Goal: Transaction & Acquisition: Purchase product/service

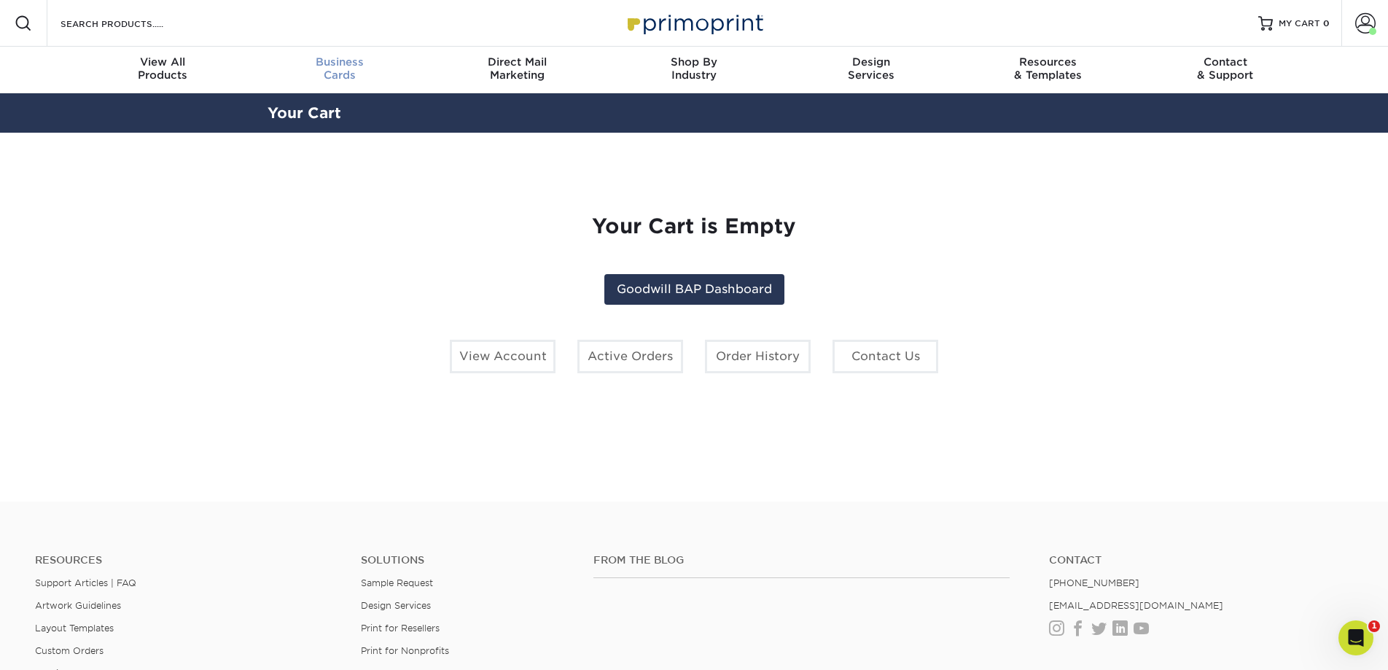
click at [331, 71] on div "Business Cards" at bounding box center [339, 68] width 177 height 26
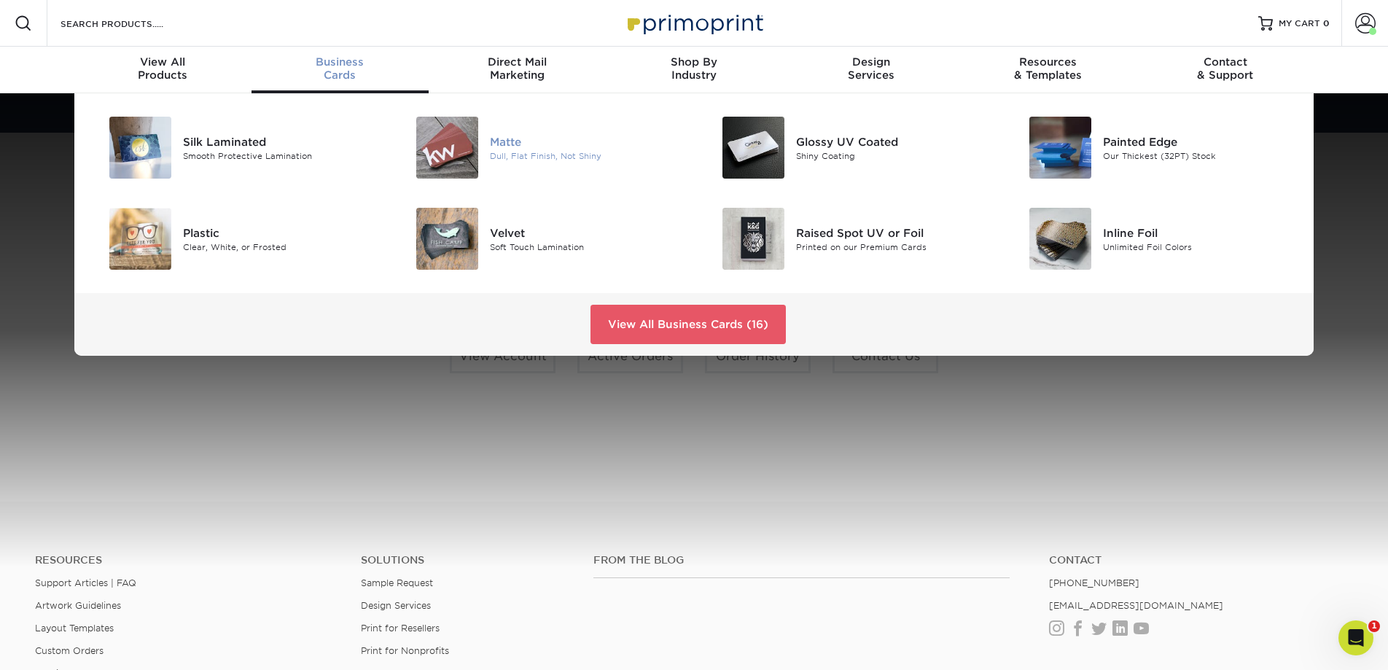
click at [533, 149] on div "Dull, Flat Finish, Not Shiny" at bounding box center [586, 155] width 193 height 12
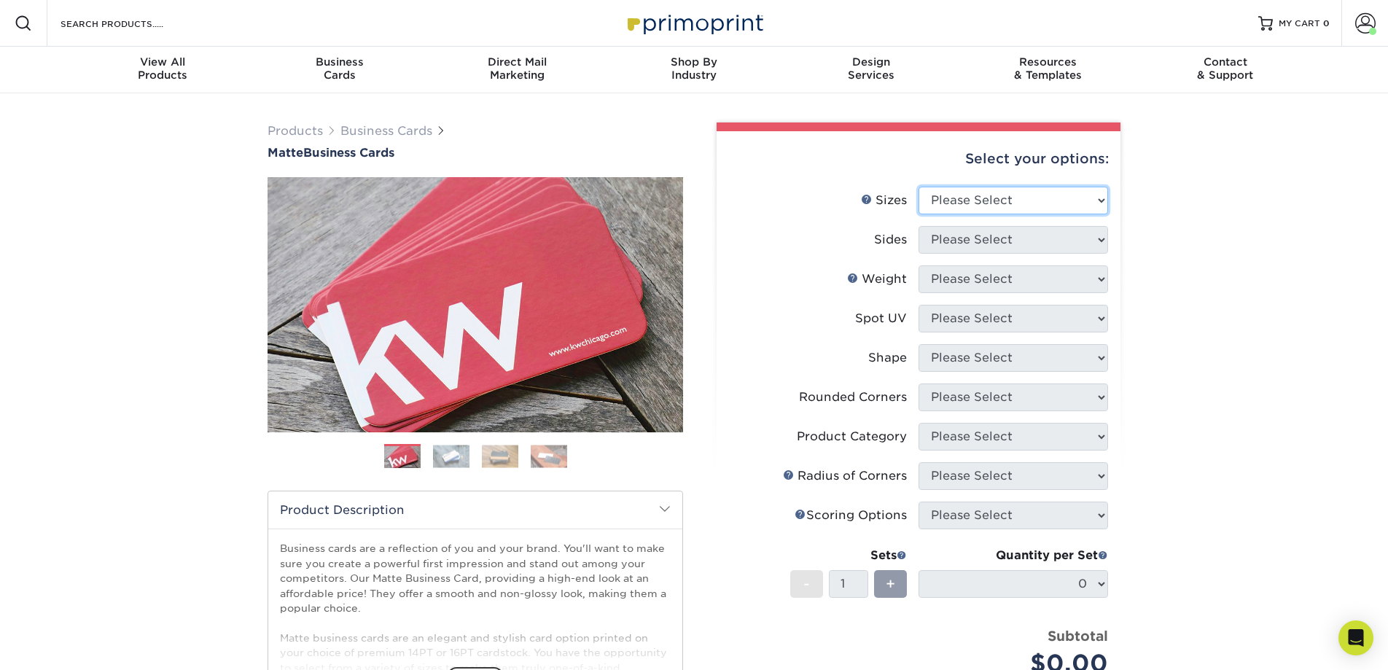
click at [989, 196] on select "Please Select 1.5" x 3.5" - Mini 1.75" x 3.5" - Mini 2" x 2" - Square 2" x 3" -…" at bounding box center [1012, 201] width 189 height 28
select select "2.00x3.50"
click at [918, 187] on select "Please Select 1.5" x 3.5" - Mini 1.75" x 3.5" - Mini 2" x 2" - Square 2" x 3" -…" at bounding box center [1012, 201] width 189 height 28
click at [1008, 233] on select "Please Select Print Both Sides Print Front Only" at bounding box center [1012, 240] width 189 height 28
select select "13abbda7-1d64-4f25-8bb2-c179b224825d"
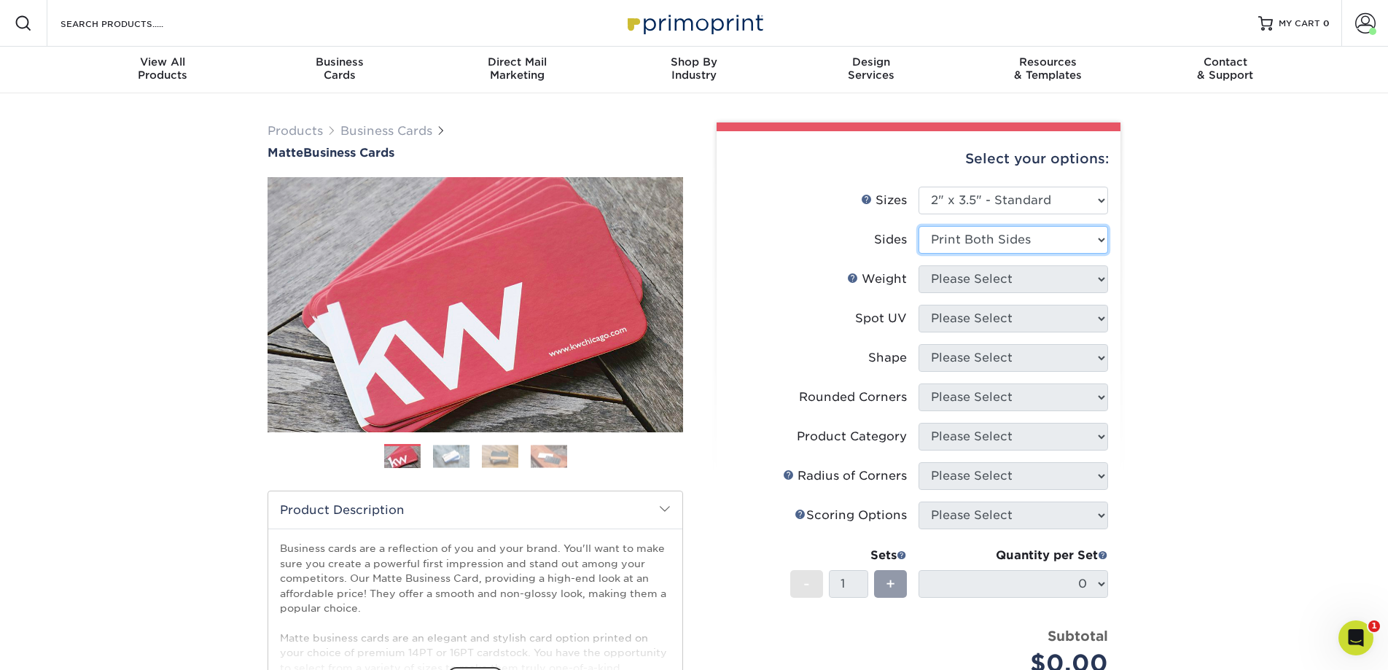
click at [918, 226] on select "Please Select Print Both Sides Print Front Only" at bounding box center [1012, 240] width 189 height 28
click at [1003, 278] on select "Please Select" at bounding box center [1012, 279] width 189 height 28
select select "16PT"
click at [918, 265] on select "Please Select 16PT 14PT" at bounding box center [1012, 279] width 189 height 28
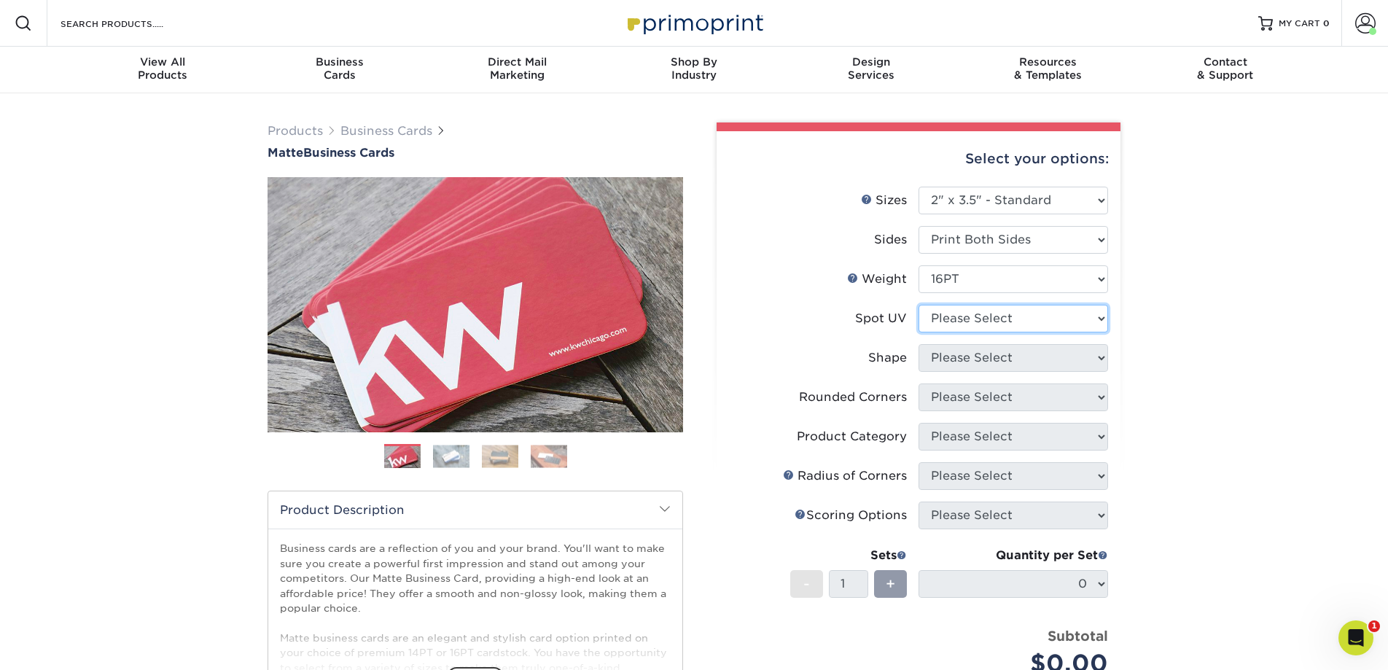
click at [1006, 315] on select "Please Select No Spot UV Front and Back (Both Sides) Front Only Back Only" at bounding box center [1012, 319] width 189 height 28
select select "3"
click at [918, 305] on select "Please Select No Spot UV Front and Back (Both Sides) Front Only Back Only" at bounding box center [1012, 319] width 189 height 28
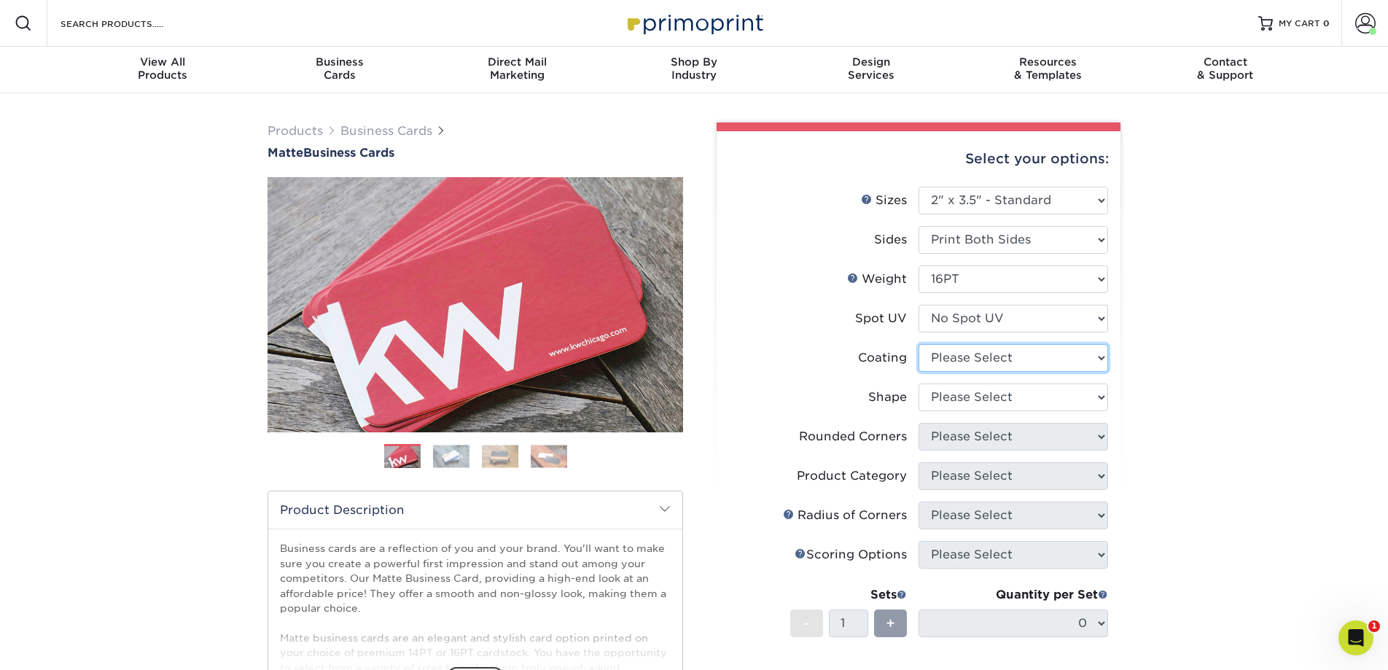
click at [1017, 358] on select at bounding box center [1012, 358] width 189 height 28
select select "121bb7b5-3b4d-429f-bd8d-bbf80e953313"
click at [918, 344] on select at bounding box center [1012, 358] width 189 height 28
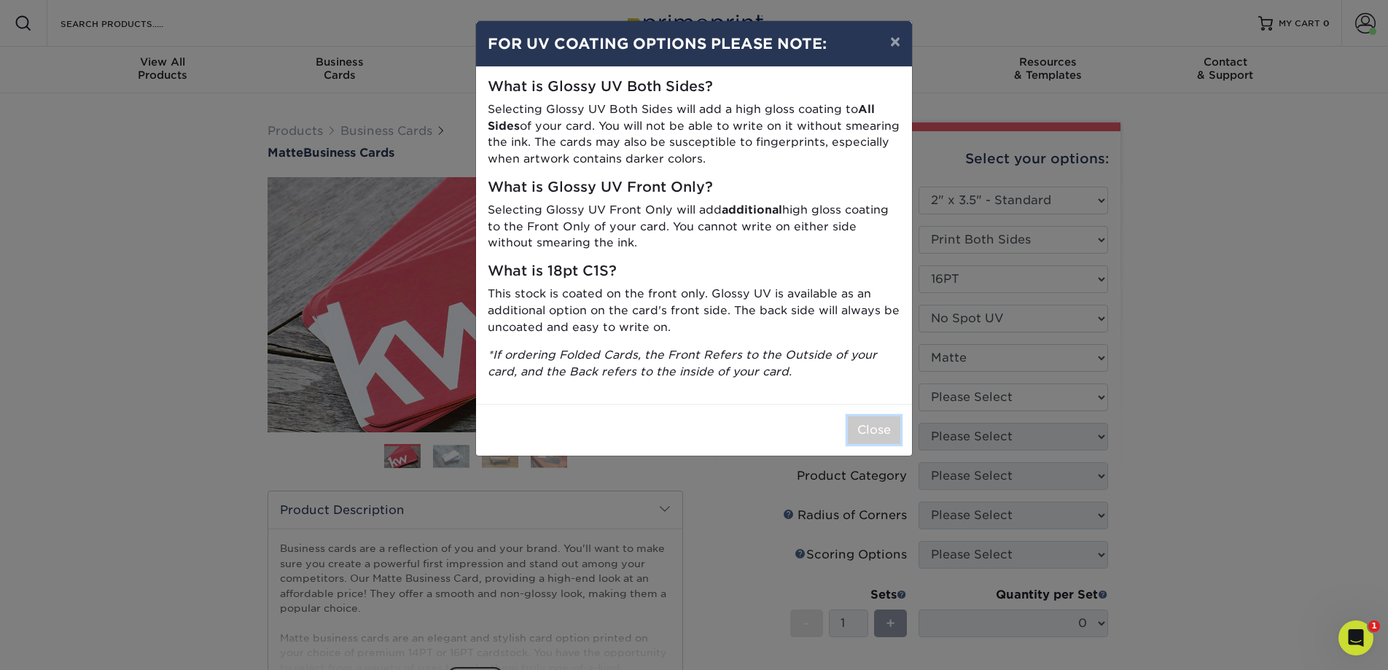
drag, startPoint x: 873, startPoint y: 428, endPoint x: 912, endPoint y: 421, distance: 39.3
click at [873, 428] on button "Close" at bounding box center [874, 430] width 52 height 28
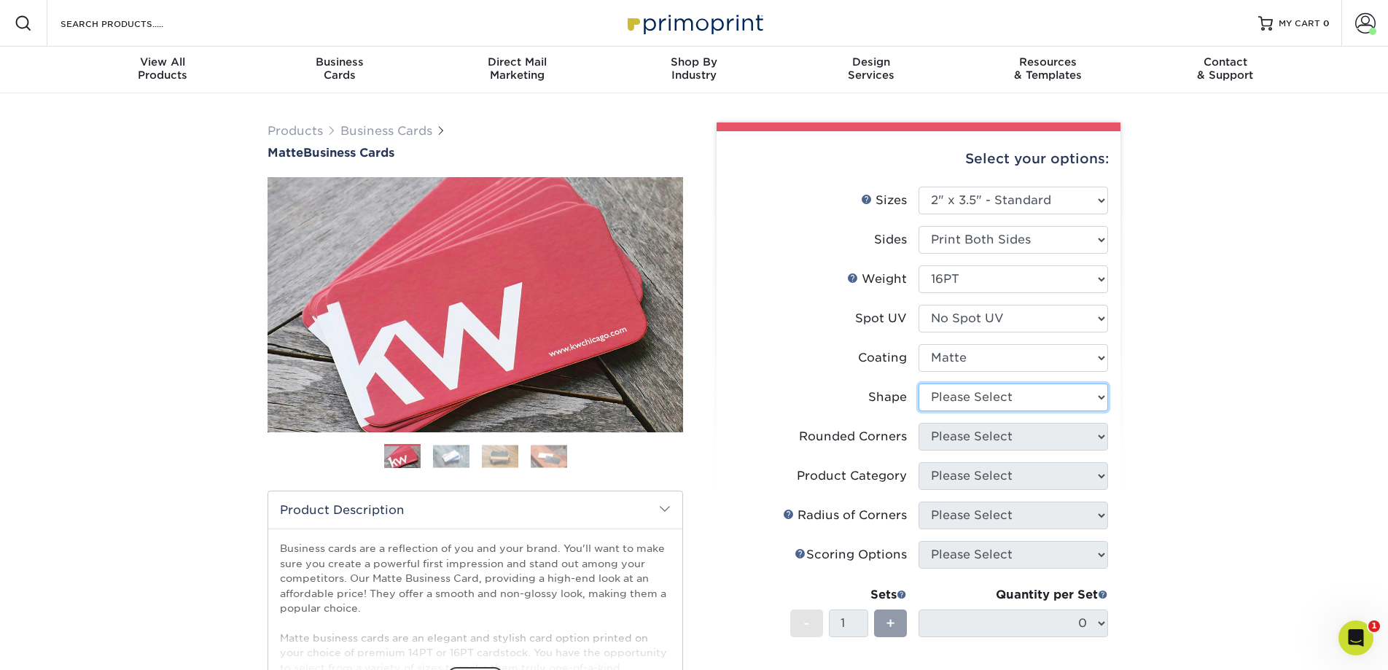
click at [990, 408] on select "Please Select Standard Oval" at bounding box center [1012, 397] width 189 height 28
select select "standard"
click at [918, 383] on select "Please Select Standard Oval" at bounding box center [1012, 397] width 189 height 28
click at [988, 431] on select "Please Select Yes - Round 2 Corners Yes - Round 4 Corners No" at bounding box center [1012, 437] width 189 height 28
select select "0"
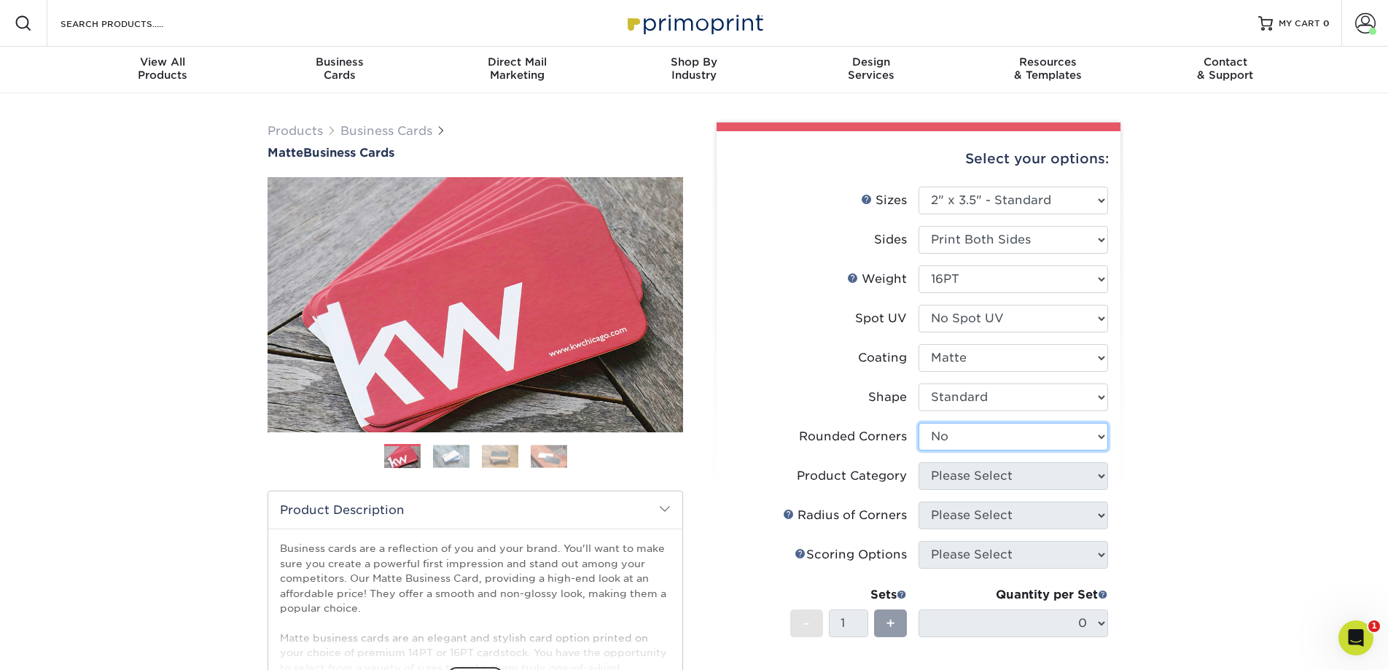
click at [918, 423] on select "Please Select Yes - Round 2 Corners Yes - Round 4 Corners No" at bounding box center [1012, 437] width 189 height 28
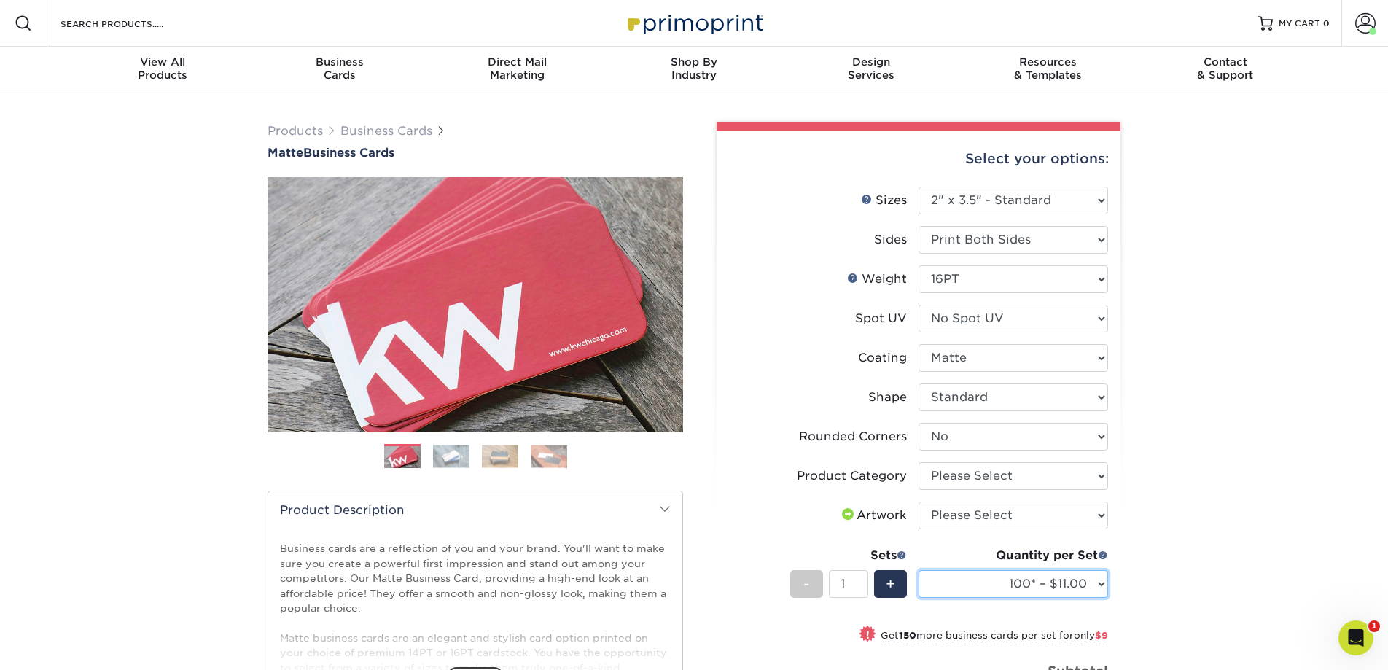
click at [1098, 576] on select "100* – $11.00 250* – $20.00 500 – $39.00 1000 – $49.00 (free shipping*) 2500 – …" at bounding box center [1012, 584] width 189 height 28
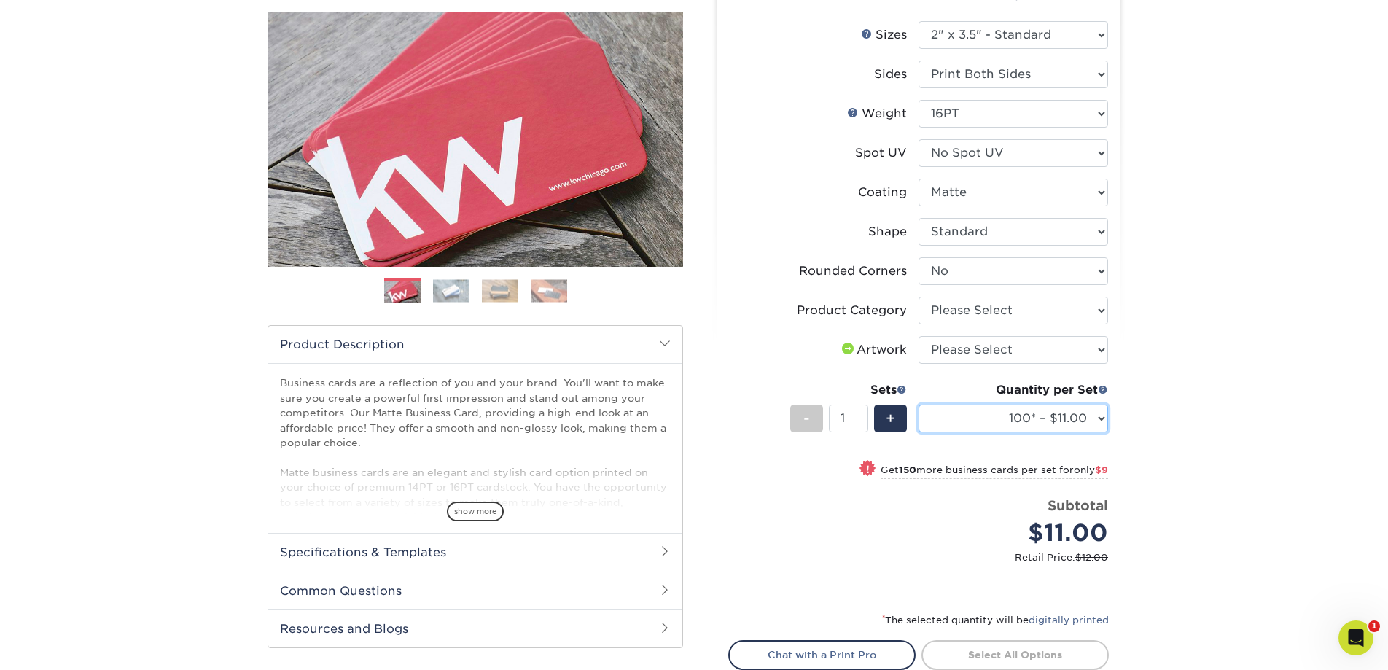
scroll to position [179, 0]
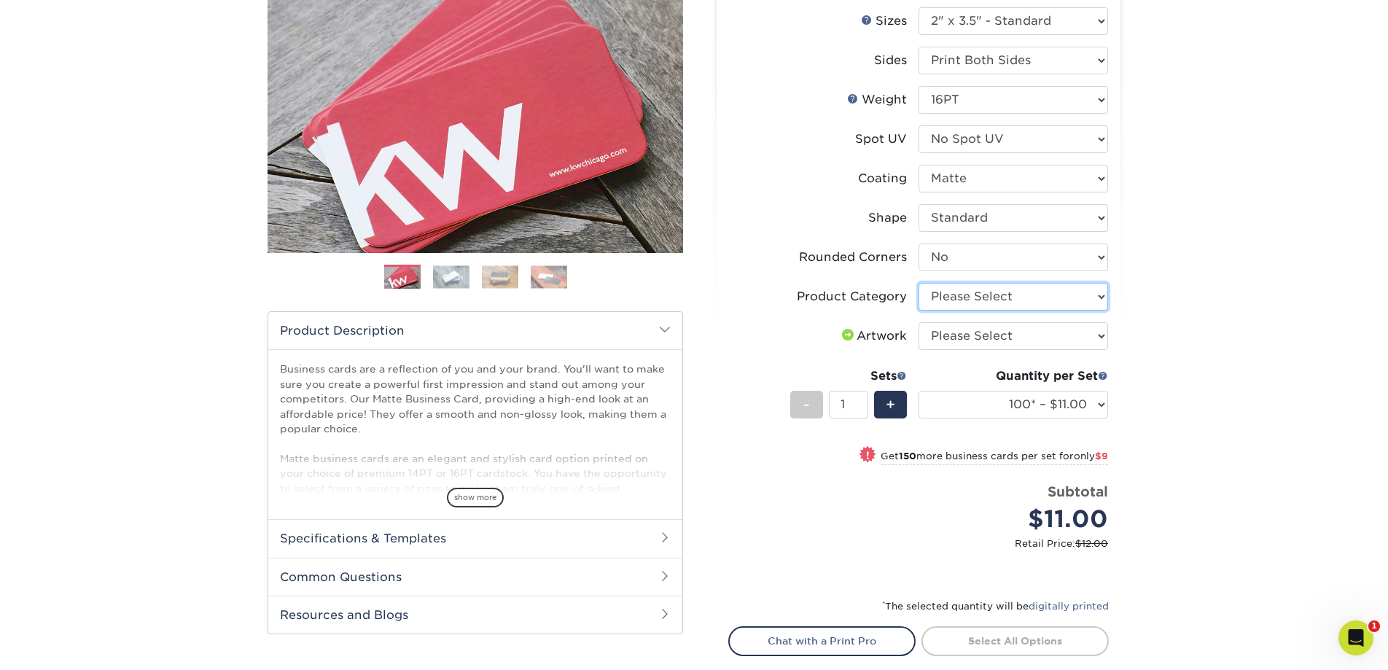
click at [1029, 303] on select "Please Select Business Cards" at bounding box center [1012, 297] width 189 height 28
select select "3b5148f1-0588-4f88-a218-97bcfdce65c1"
click at [918, 283] on select "Please Select Business Cards" at bounding box center [1012, 297] width 189 height 28
click at [1028, 337] on select "Please Select I will upload files I need a design - $100" at bounding box center [1012, 336] width 189 height 28
select select "upload"
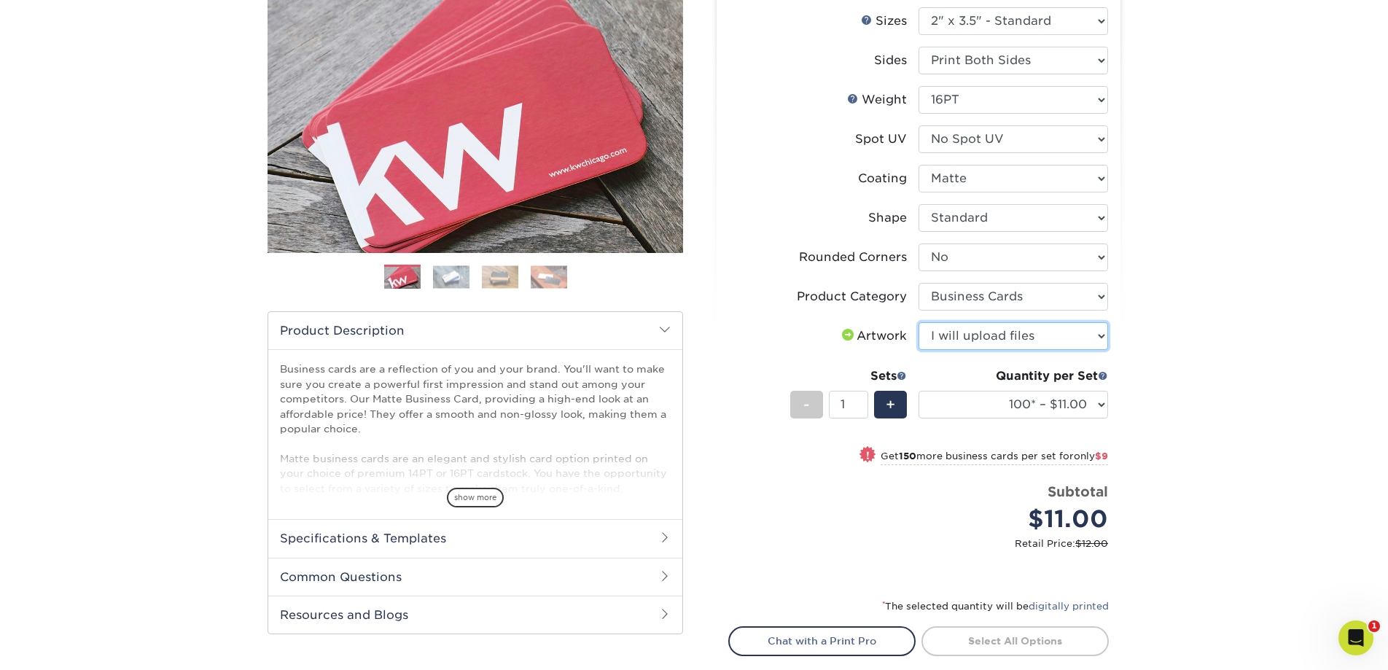
click at [918, 322] on select "Please Select I will upload files I need a design - $100" at bounding box center [1012, 336] width 189 height 28
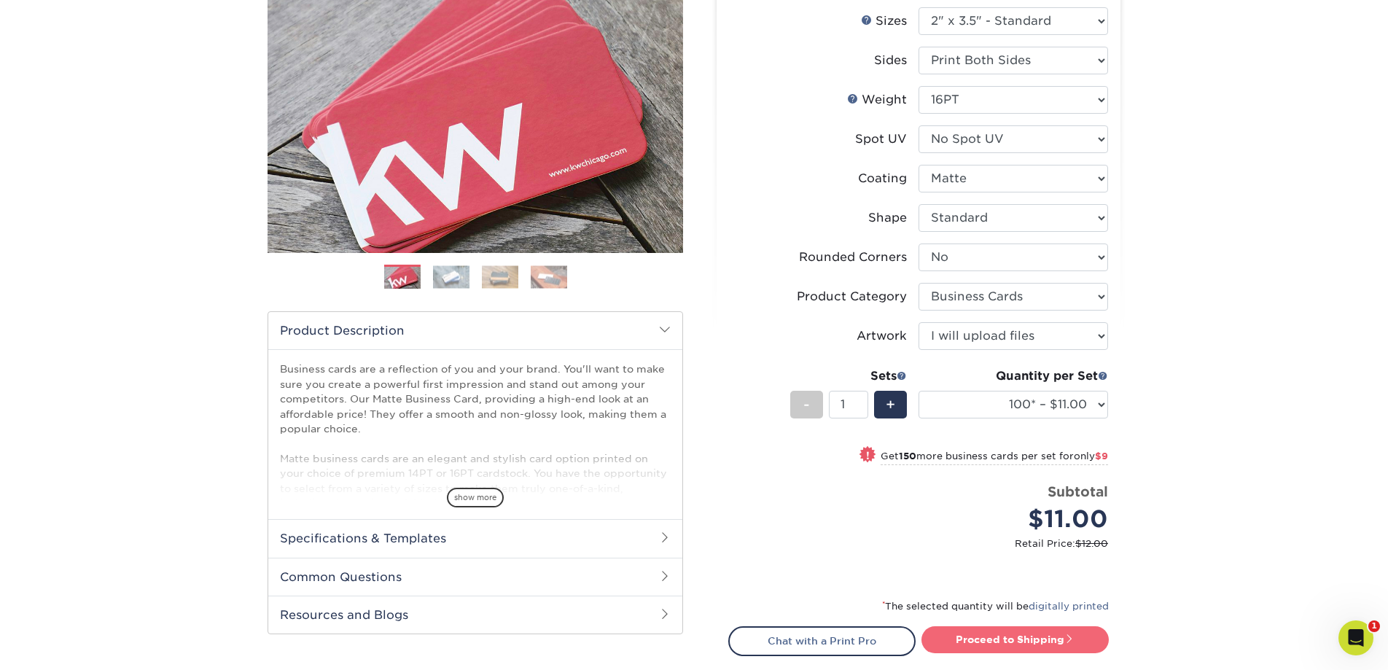
click at [1032, 644] on link "Proceed to Shipping" at bounding box center [1014, 639] width 187 height 26
type input "Set 1"
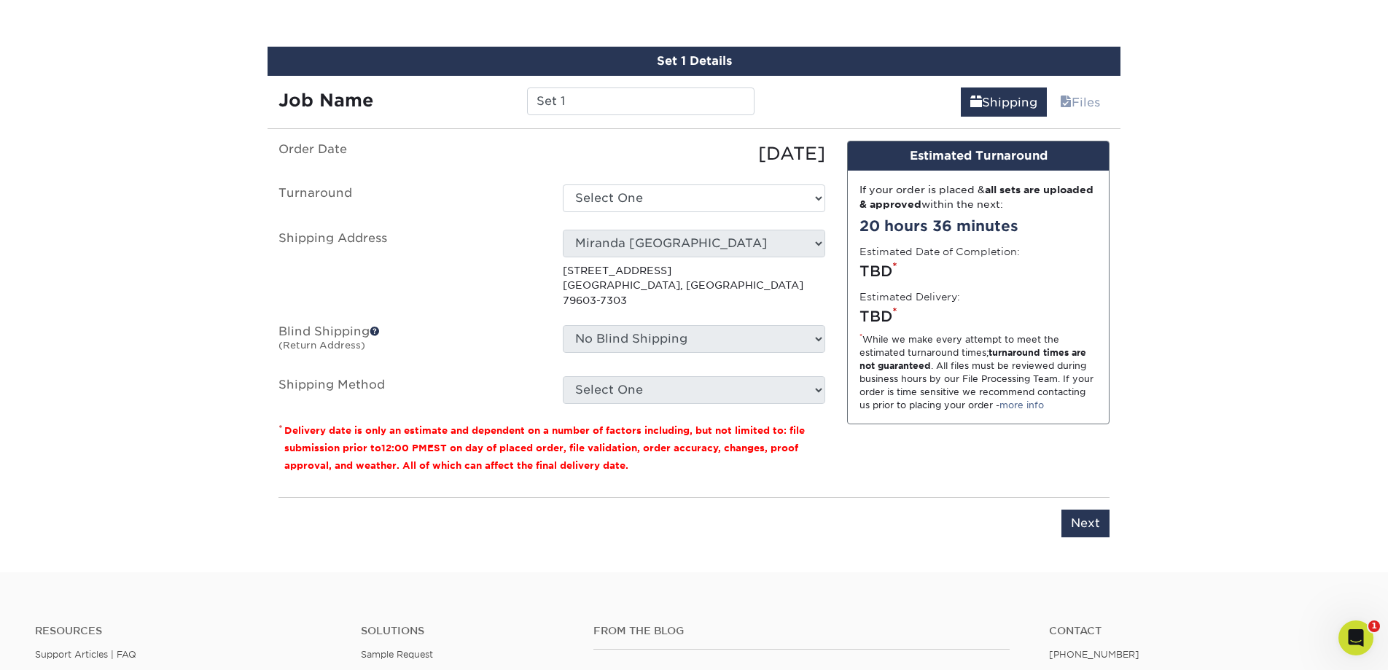
scroll to position [845, 0]
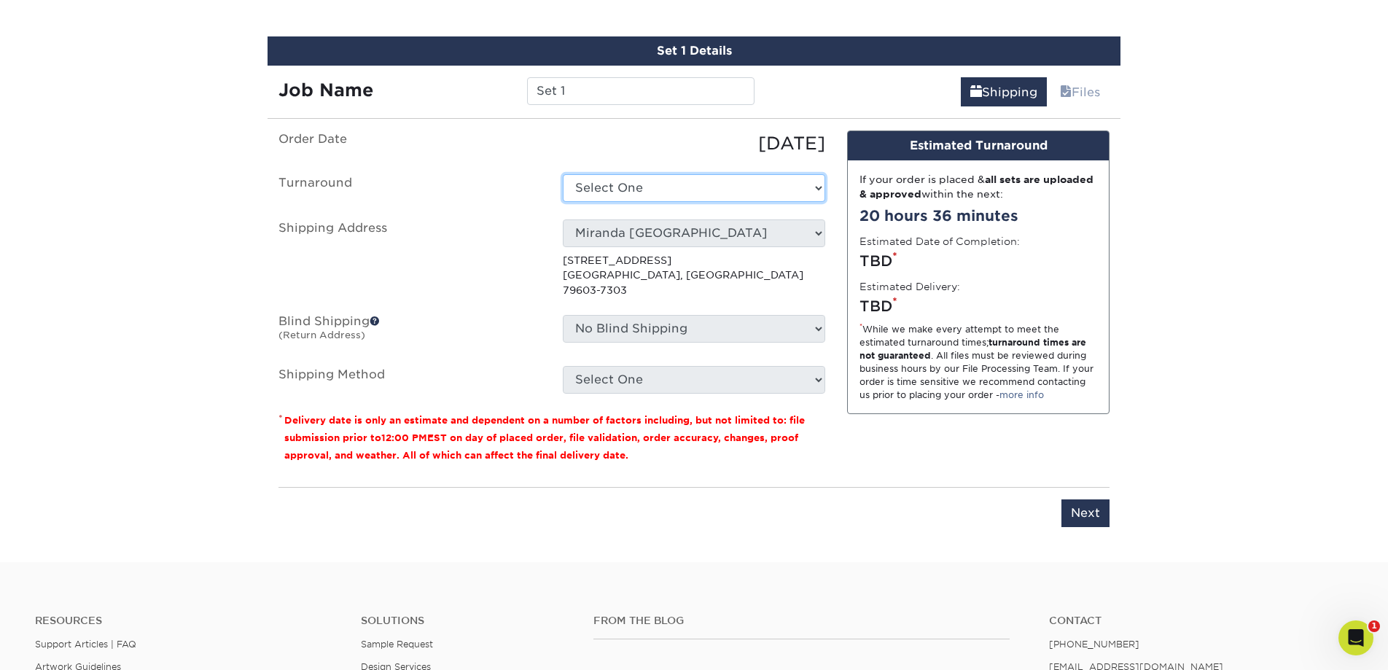
click at [773, 183] on select "Select One 2-4 Business Days 2 Day Next Business Day" at bounding box center [694, 188] width 262 height 28
select select "47dbf4b1-3bfd-4687-b793-fcd3ee179f06"
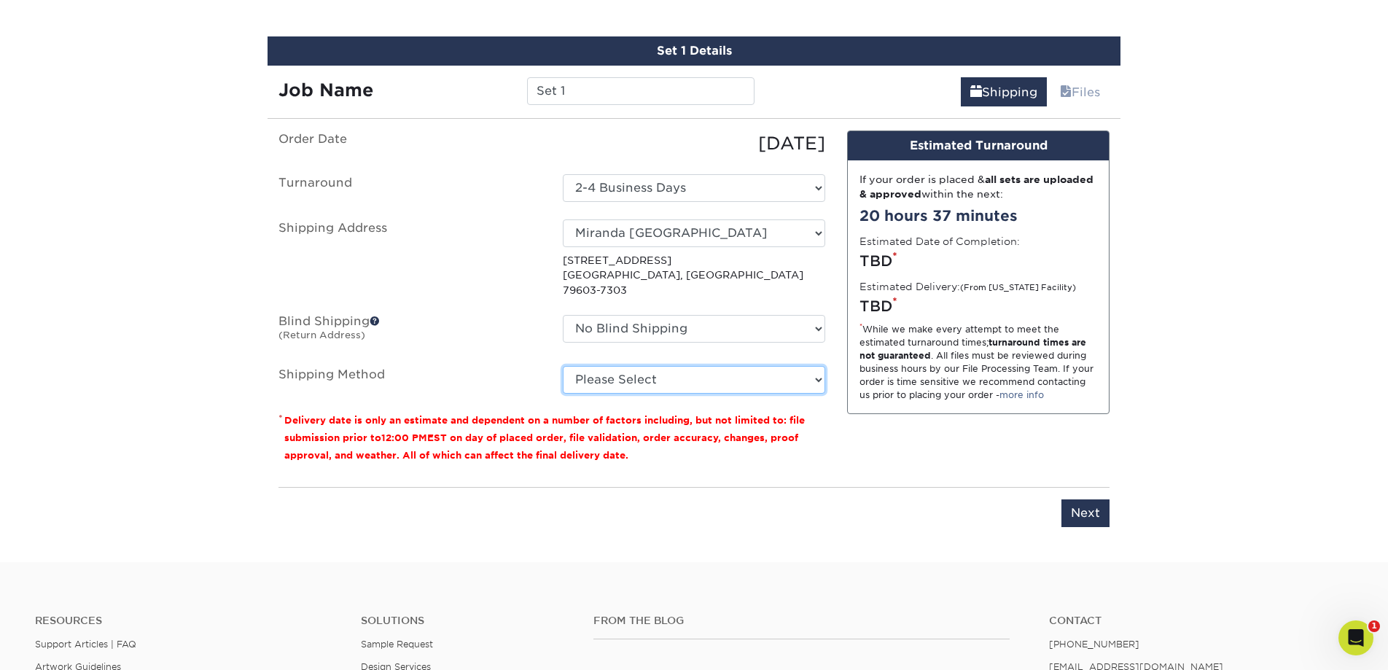
click at [813, 366] on select "Please Select Ground Shipping (+$7.84) 3 Day Shipping Service (+$15.34) 2 Day A…" at bounding box center [694, 380] width 262 height 28
select select "03"
click at [563, 366] on select "Please Select Ground Shipping (+$7.84) 3 Day Shipping Service (+$15.34) 2 Day A…" at bounding box center [694, 380] width 262 height 28
